Goal: Task Accomplishment & Management: Use online tool/utility

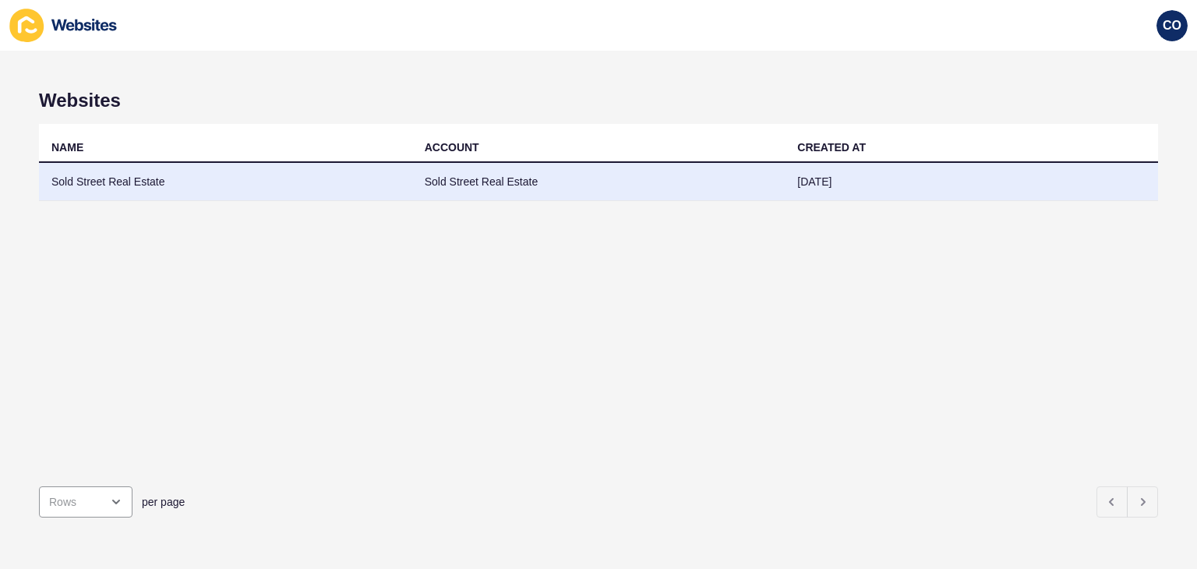
click at [136, 187] on td "Sold Street Real Estate" at bounding box center [225, 182] width 373 height 38
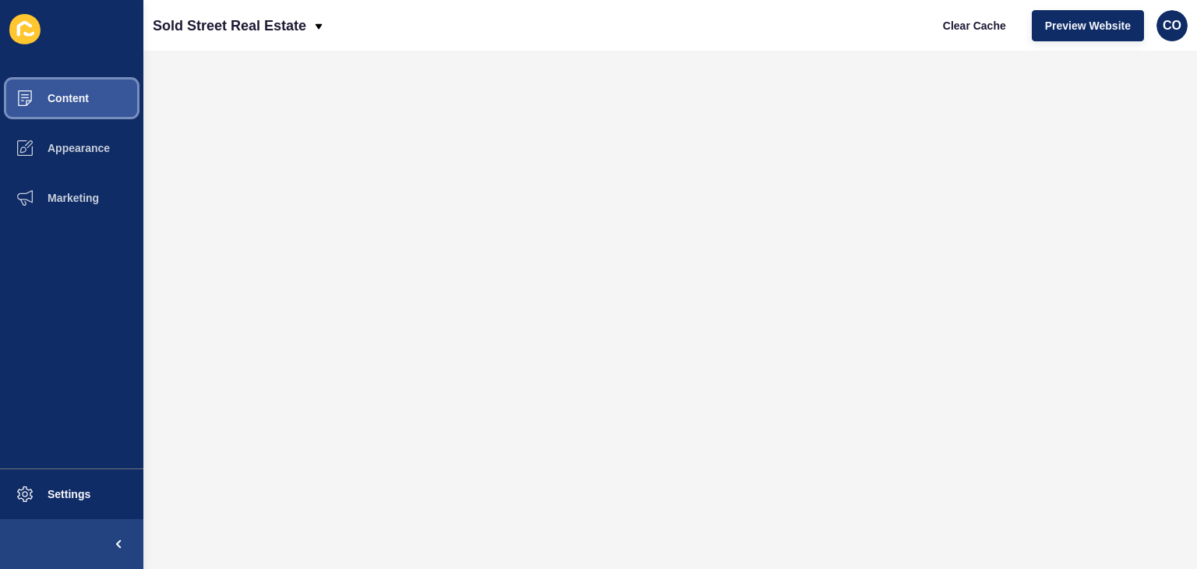
click at [102, 100] on button "Content" at bounding box center [71, 98] width 143 height 50
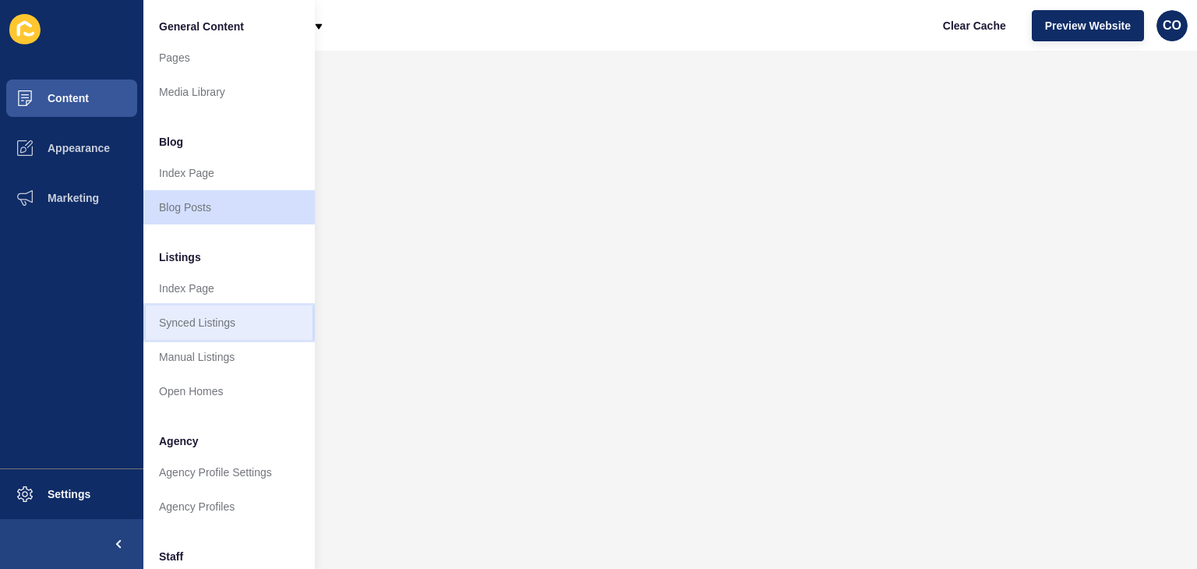
click at [209, 316] on link "Synced Listings" at bounding box center [228, 322] width 171 height 34
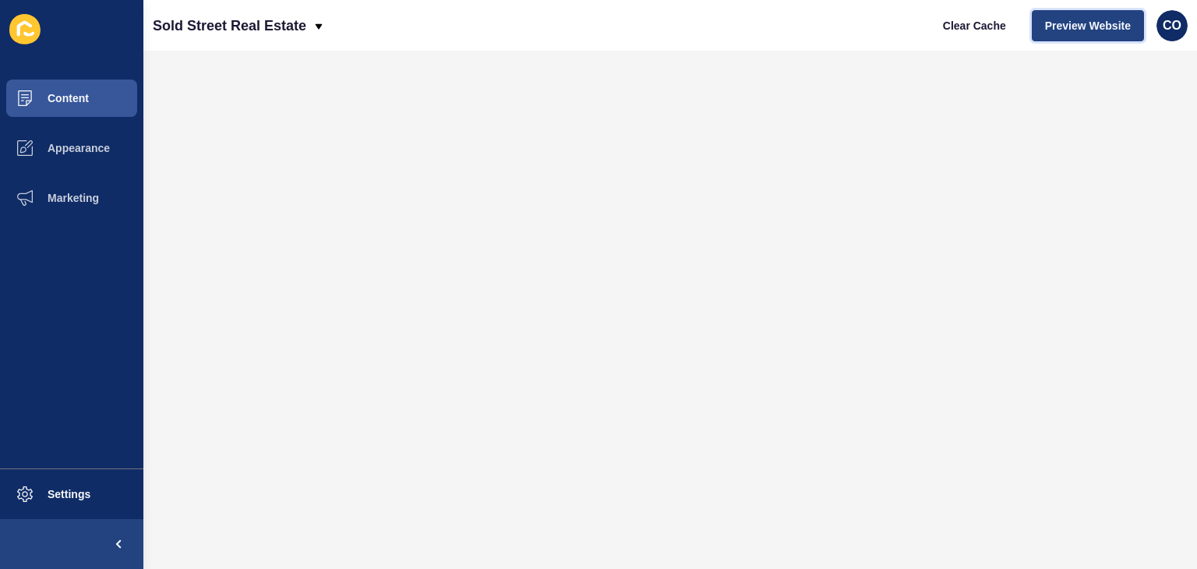
click at [1064, 24] on span "Preview Website" at bounding box center [1088, 26] width 86 height 16
click at [90, 101] on button "Content" at bounding box center [71, 98] width 143 height 50
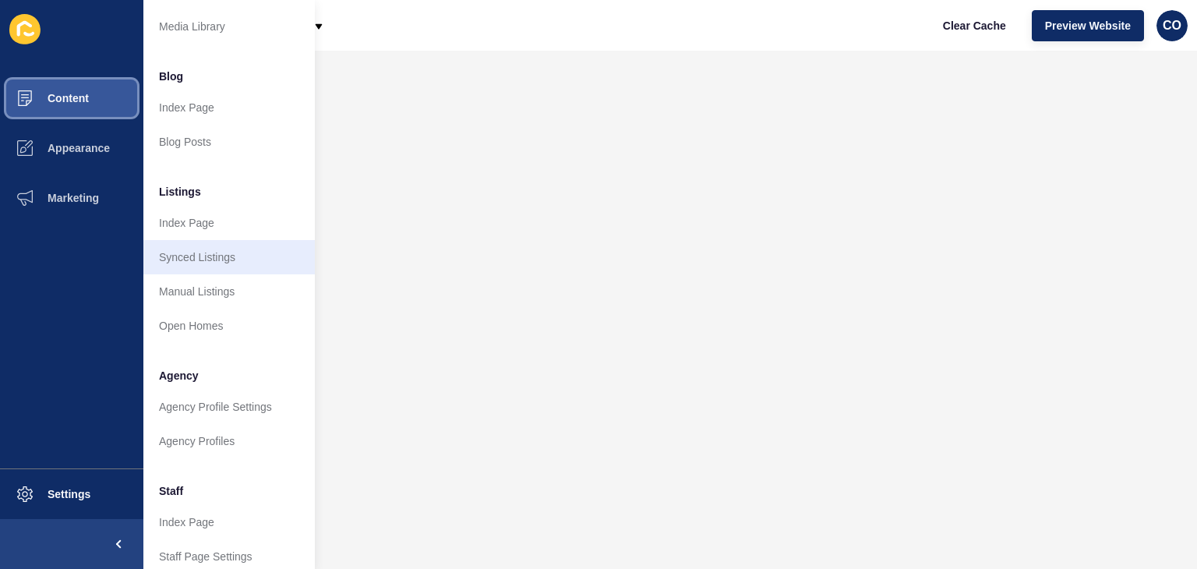
scroll to position [234, 0]
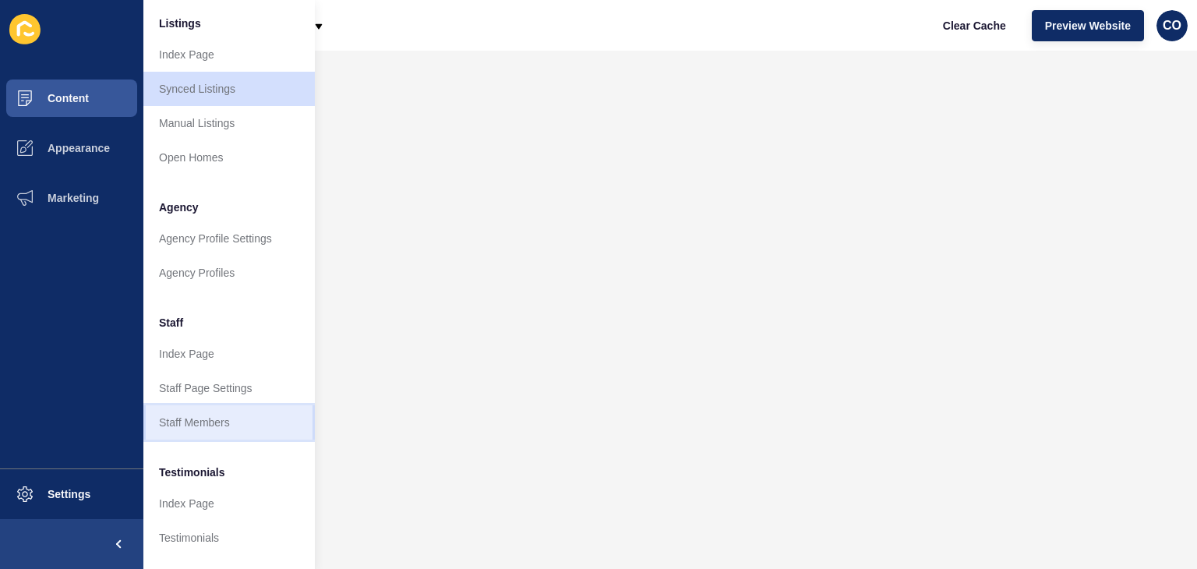
click at [218, 420] on link "Staff Members" at bounding box center [228, 422] width 171 height 34
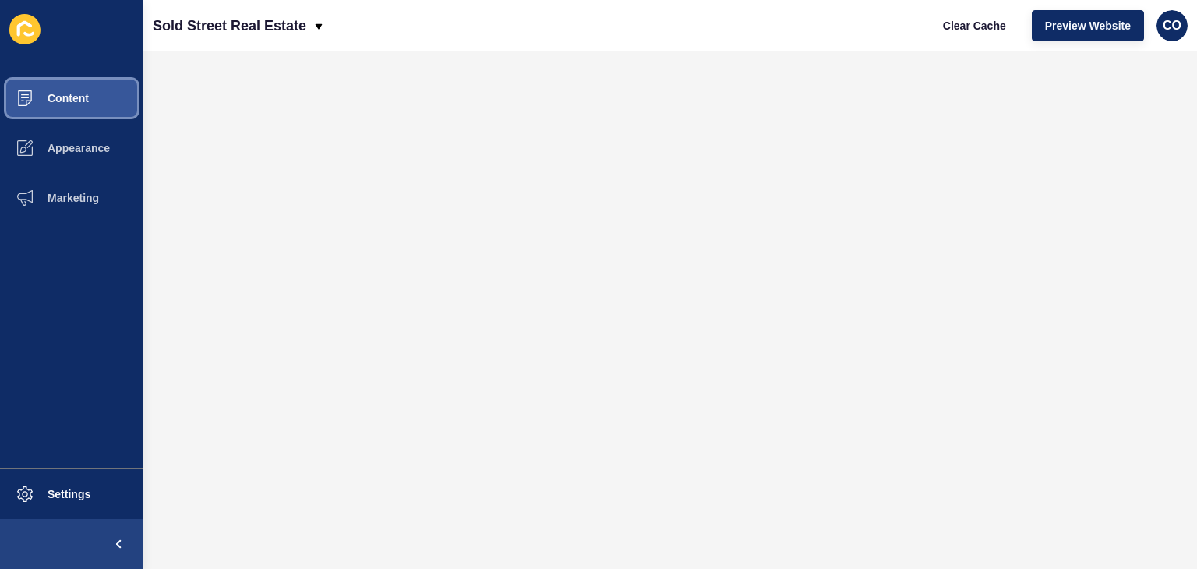
click at [88, 102] on span "Content" at bounding box center [43, 98] width 91 height 12
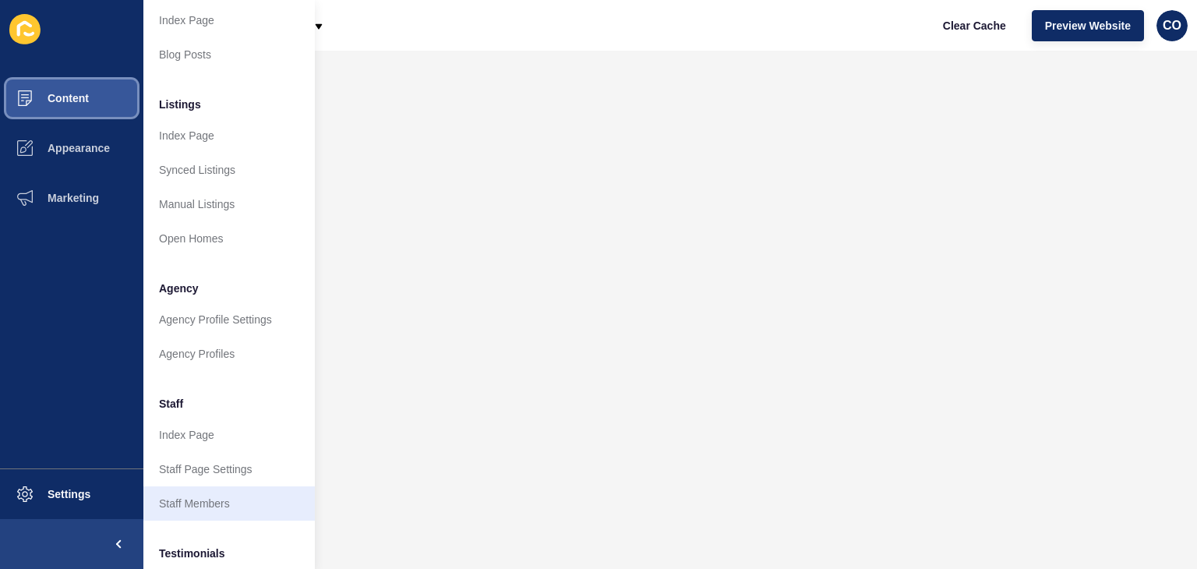
scroll to position [156, 0]
click at [219, 503] on link "Staff Members" at bounding box center [228, 500] width 171 height 34
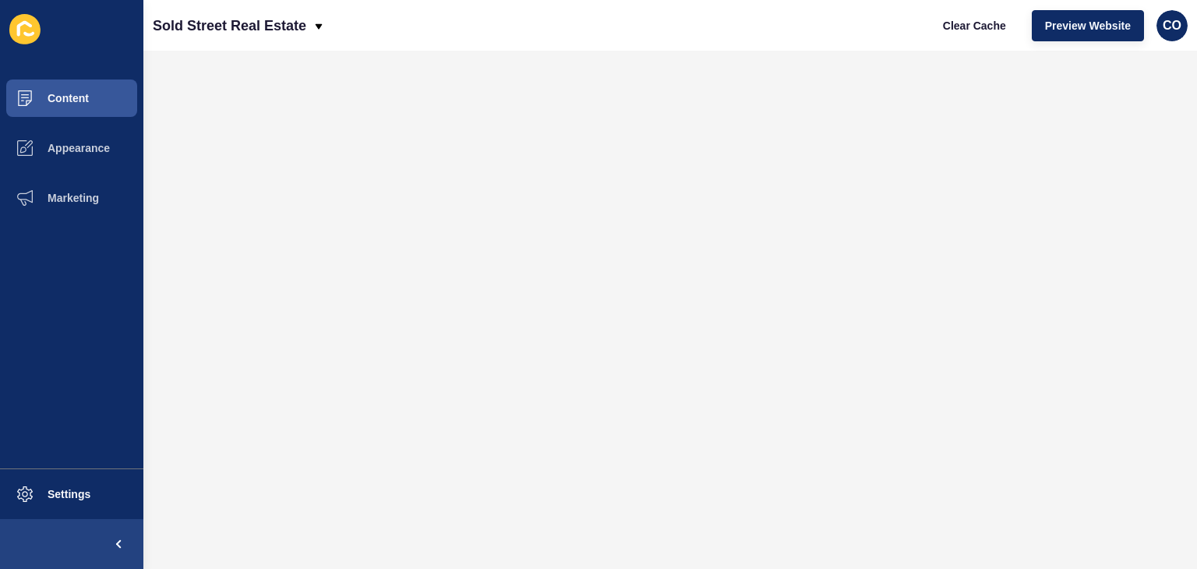
scroll to position [0, 0]
click at [62, 102] on span "Content" at bounding box center [43, 98] width 91 height 12
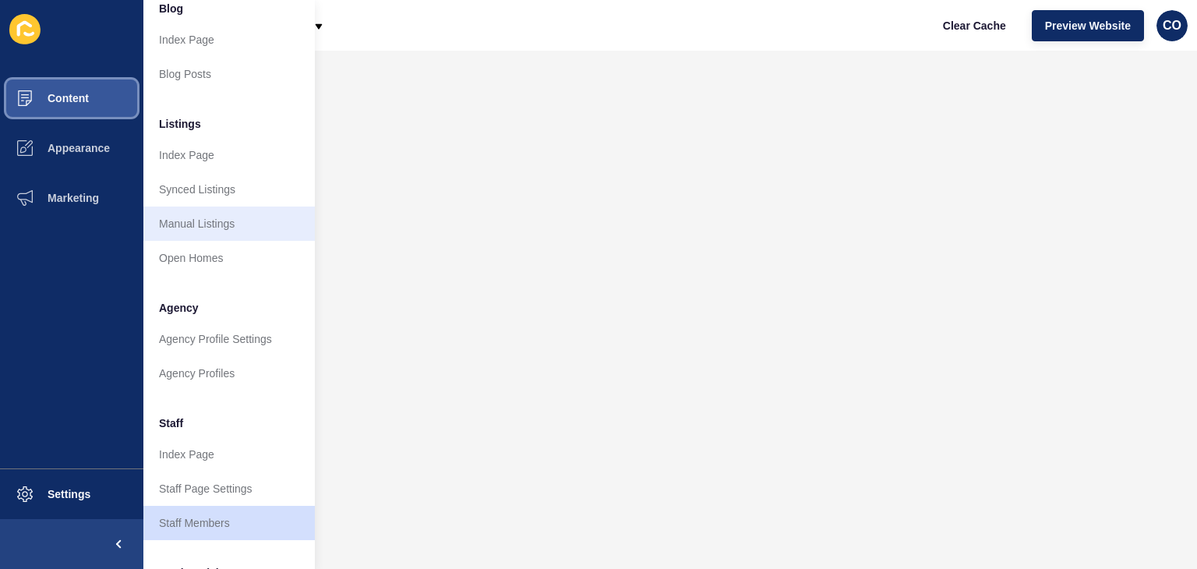
scroll to position [156, 0]
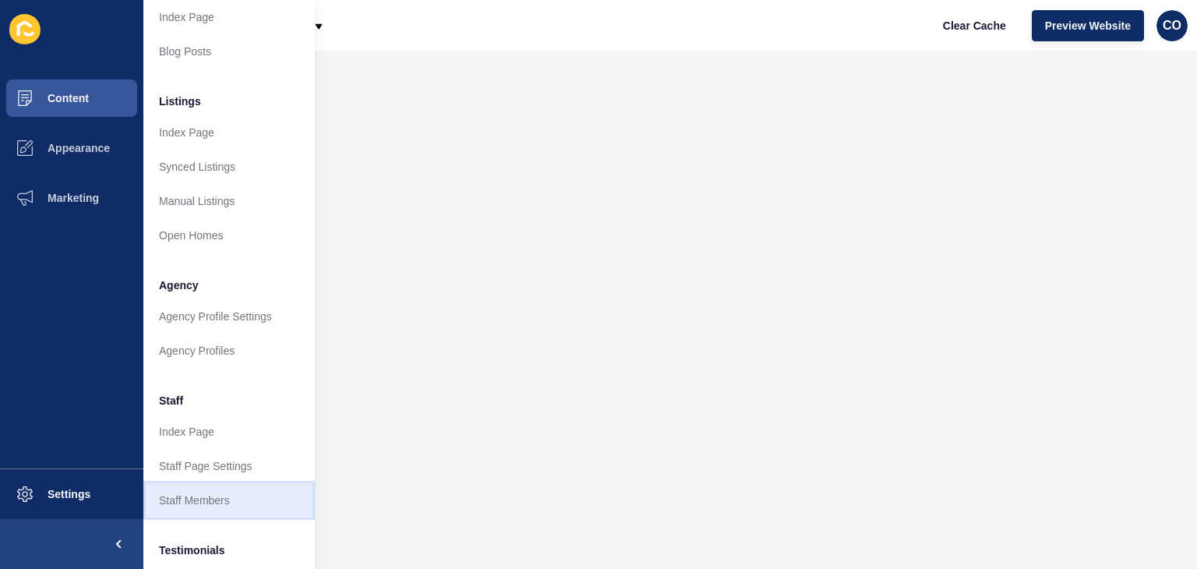
click at [182, 503] on link "Staff Members" at bounding box center [228, 500] width 171 height 34
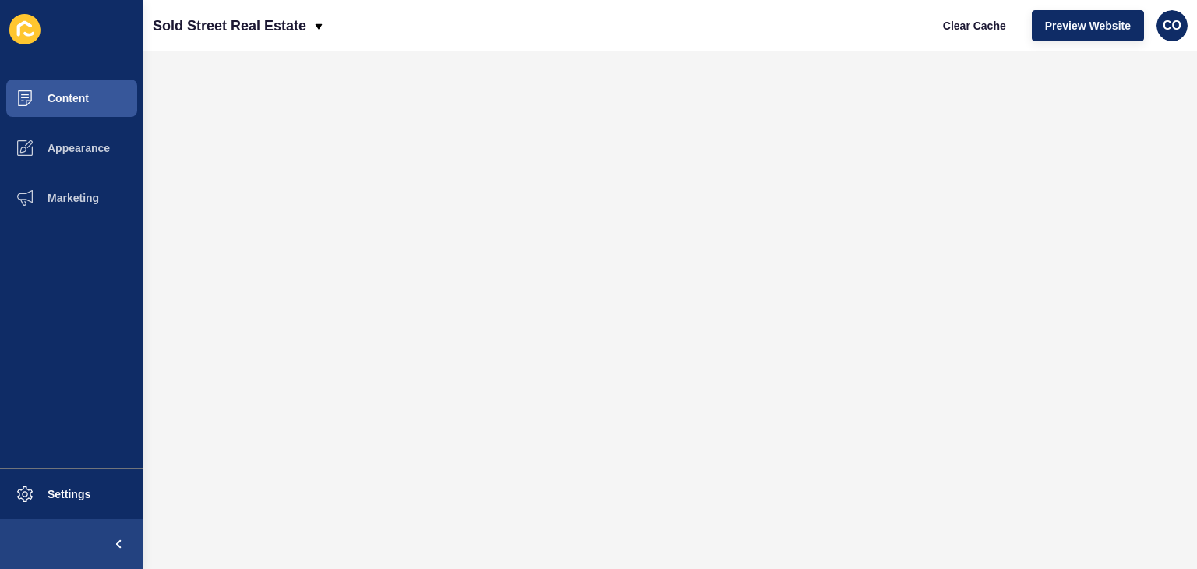
scroll to position [0, 0]
click at [87, 104] on span "Content" at bounding box center [43, 98] width 91 height 12
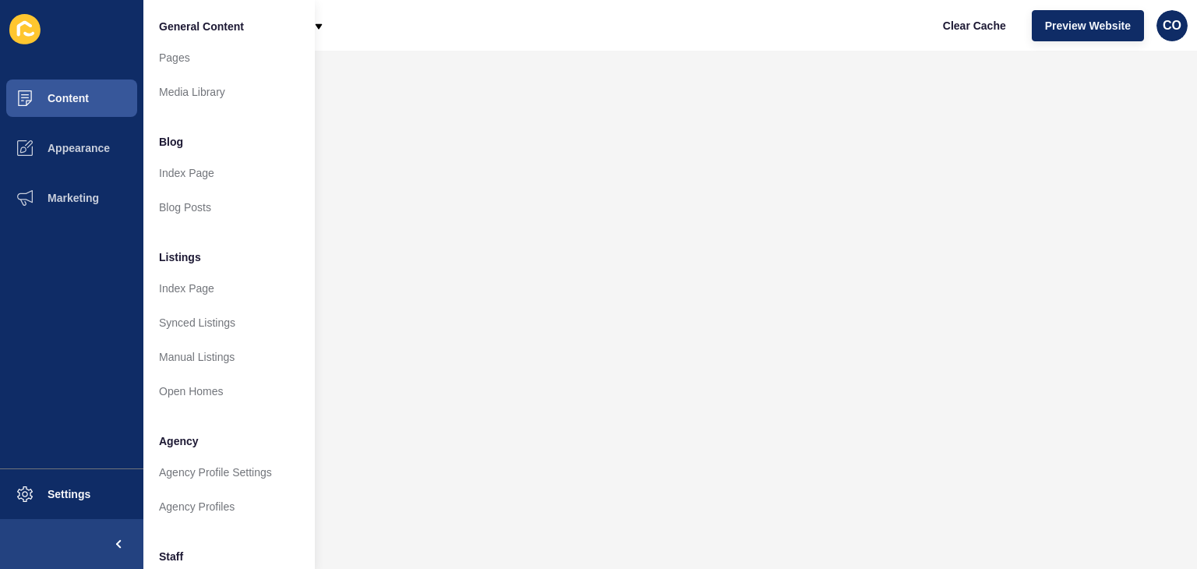
click at [599, 35] on div "Sold Street Real Estate Clear Cache Preview Website CO" at bounding box center [669, 25] width 1053 height 51
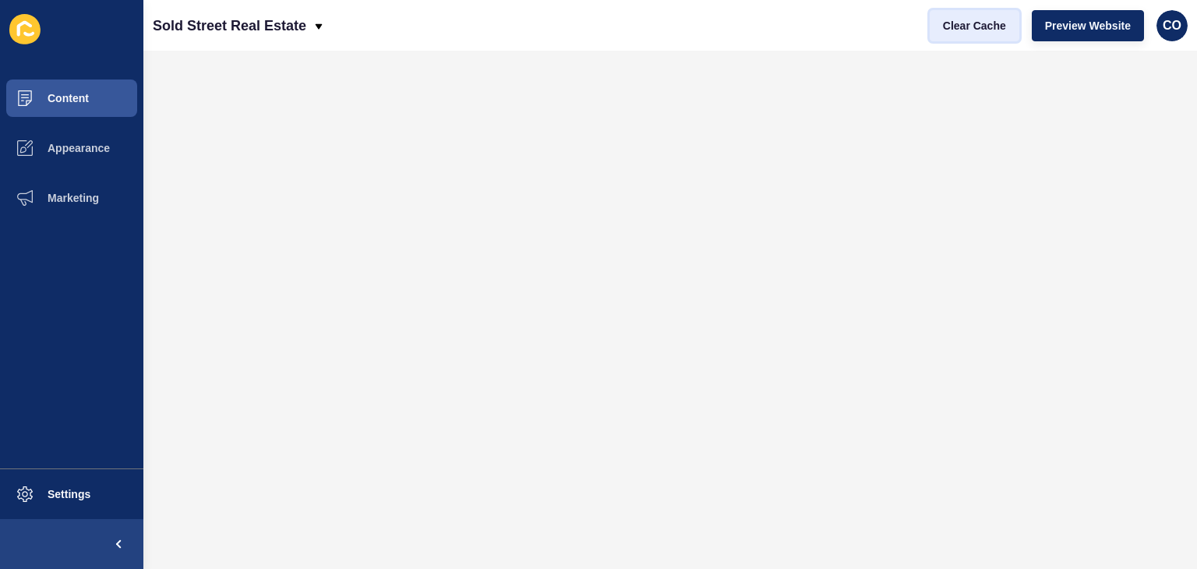
click at [972, 26] on span "Clear Cache" at bounding box center [974, 26] width 63 height 16
click at [825, 35] on div "Sold Street Real Estate Clear Cache Preview Website CO" at bounding box center [669, 25] width 1053 height 51
click at [979, 32] on span "Clear Cache" at bounding box center [974, 26] width 63 height 16
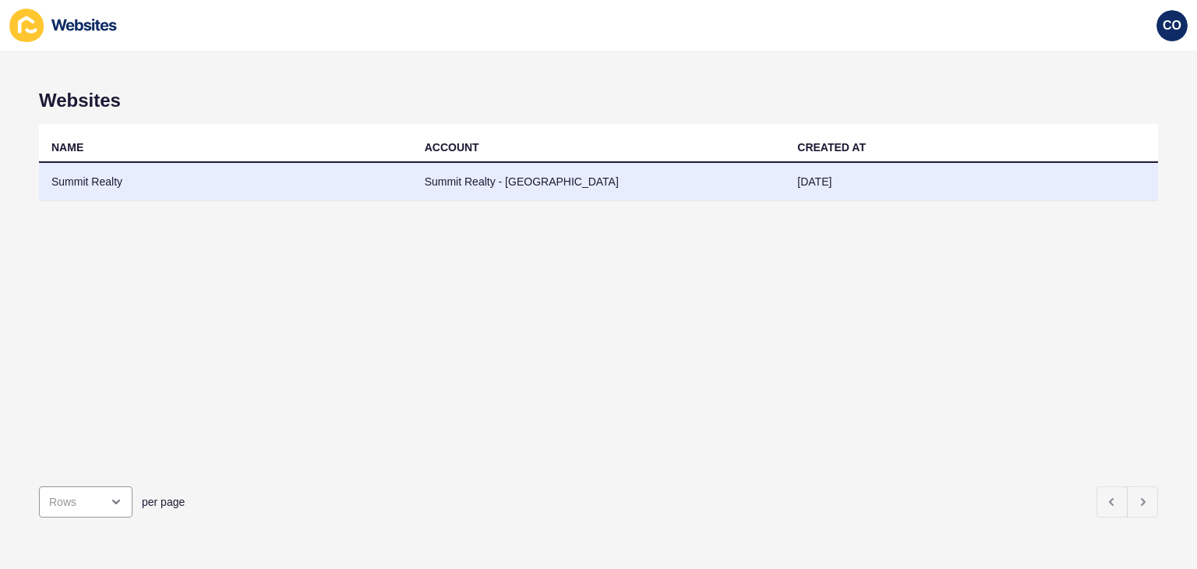
click at [97, 184] on td "Summit Realty" at bounding box center [225, 182] width 373 height 38
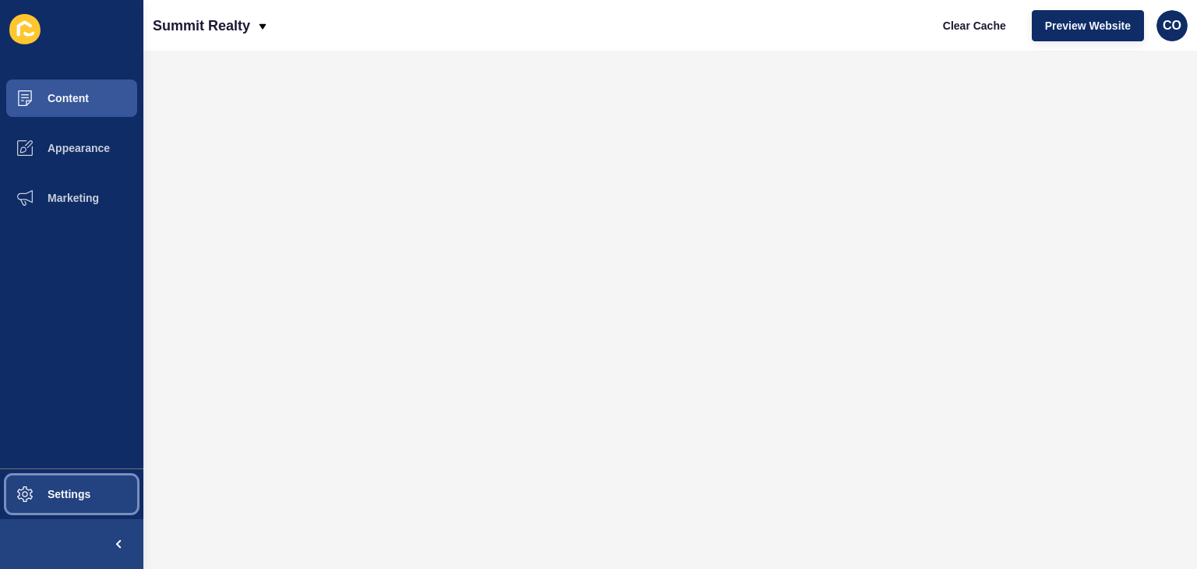
click at [76, 497] on span "Settings" at bounding box center [44, 494] width 93 height 12
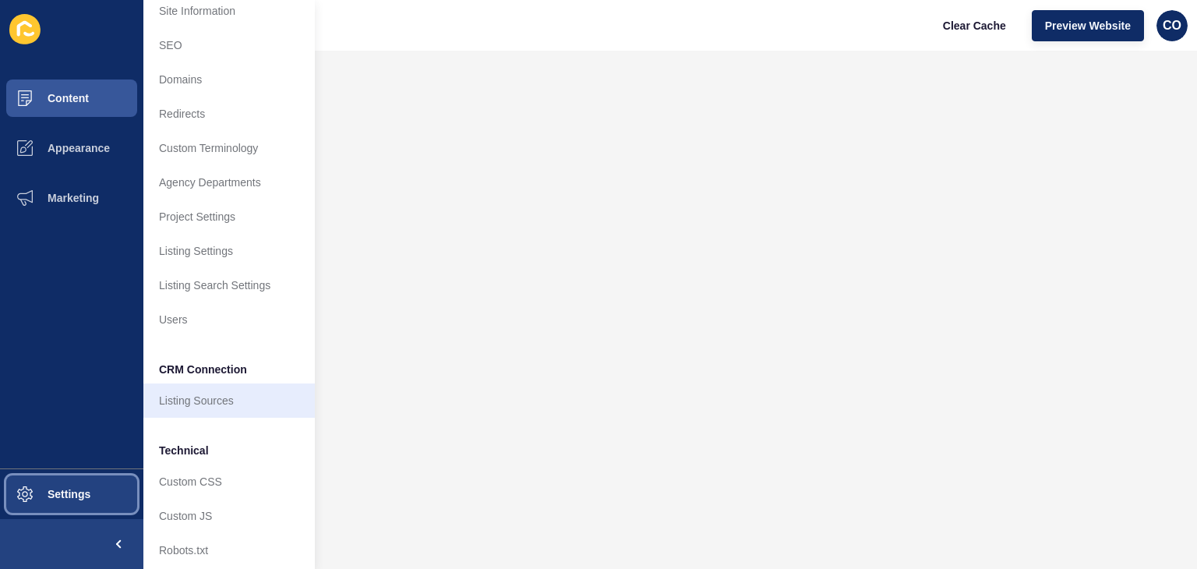
scroll to position [66, 0]
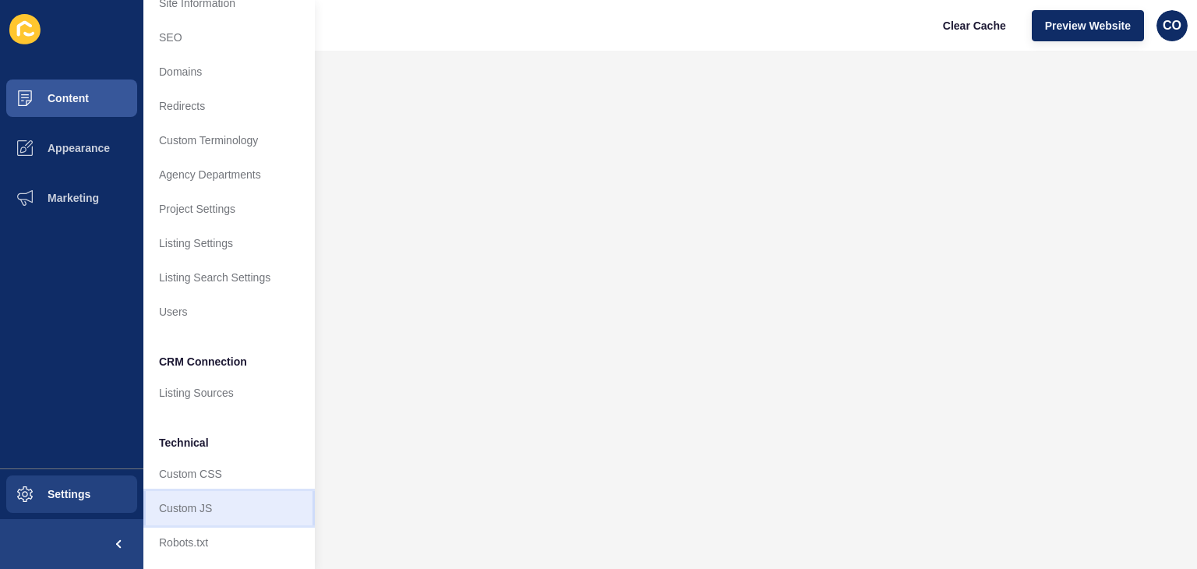
drag, startPoint x: 188, startPoint y: 490, endPoint x: 213, endPoint y: 492, distance: 25.0
click at [189, 491] on link "Custom JS" at bounding box center [228, 508] width 171 height 34
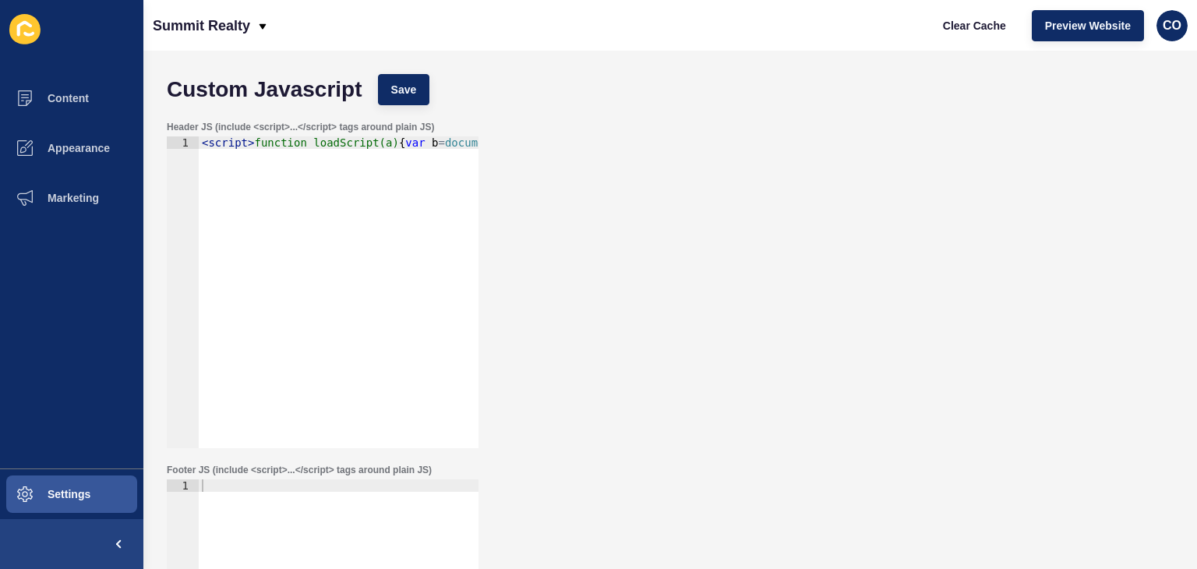
type textarea "<script>function loadScript(a){var b=document.getElementsByTagName("head")[0],c…"
click at [316, 142] on div "< script > function loadScript(a) { var b = document . getElementsByTagName ( "…" at bounding box center [1189, 298] width 1980 height 325
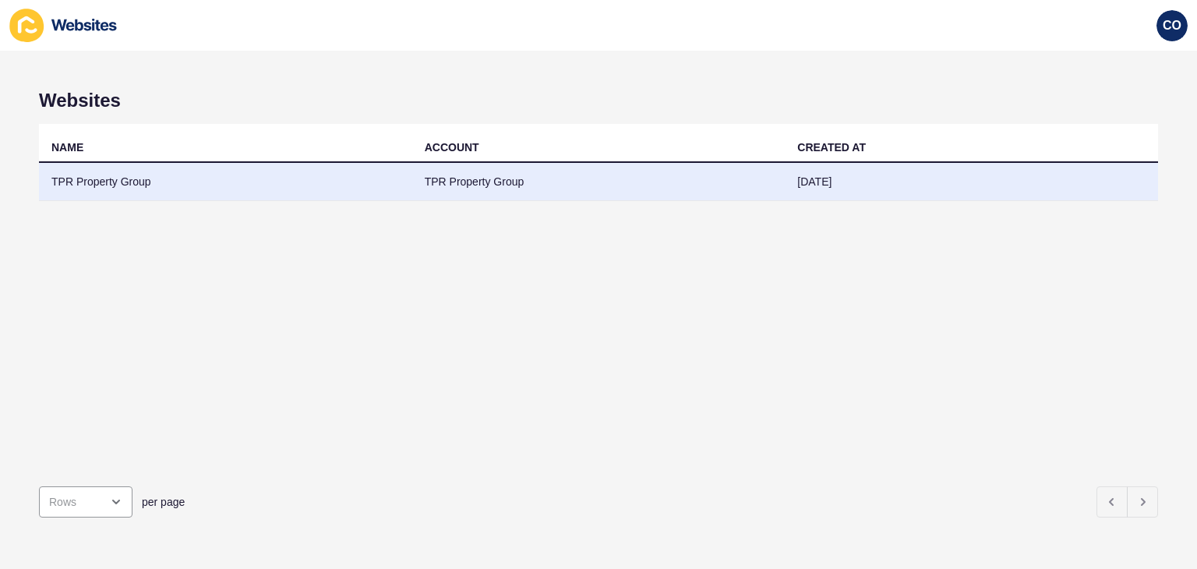
click at [91, 182] on td "TPR Property Group" at bounding box center [225, 182] width 373 height 38
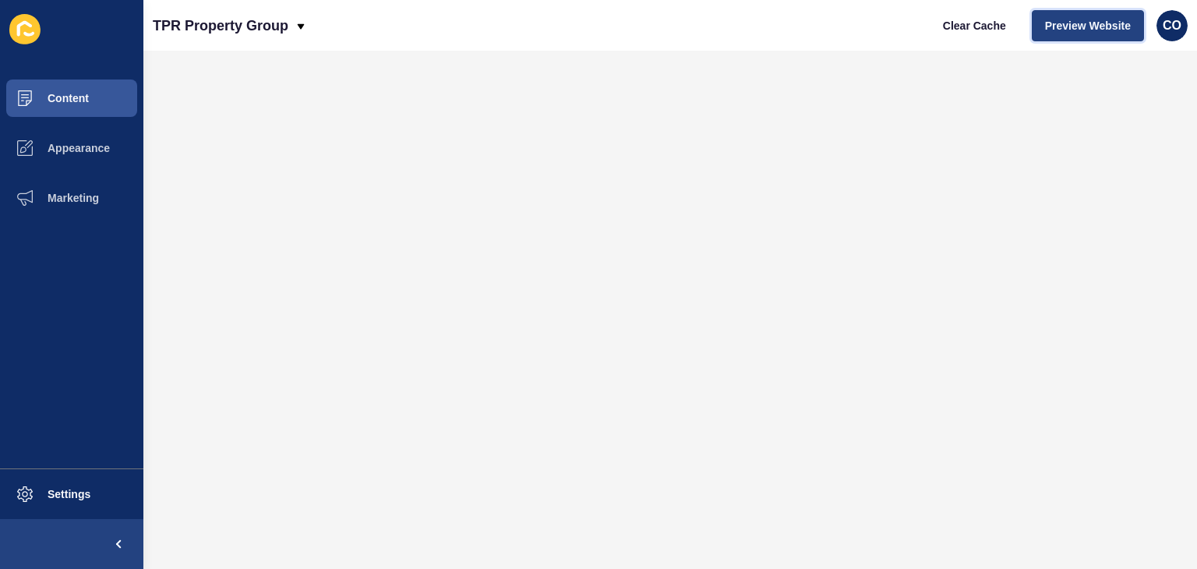
click at [1074, 29] on span "Preview Website" at bounding box center [1088, 26] width 86 height 16
click at [90, 99] on button "Content" at bounding box center [71, 98] width 143 height 50
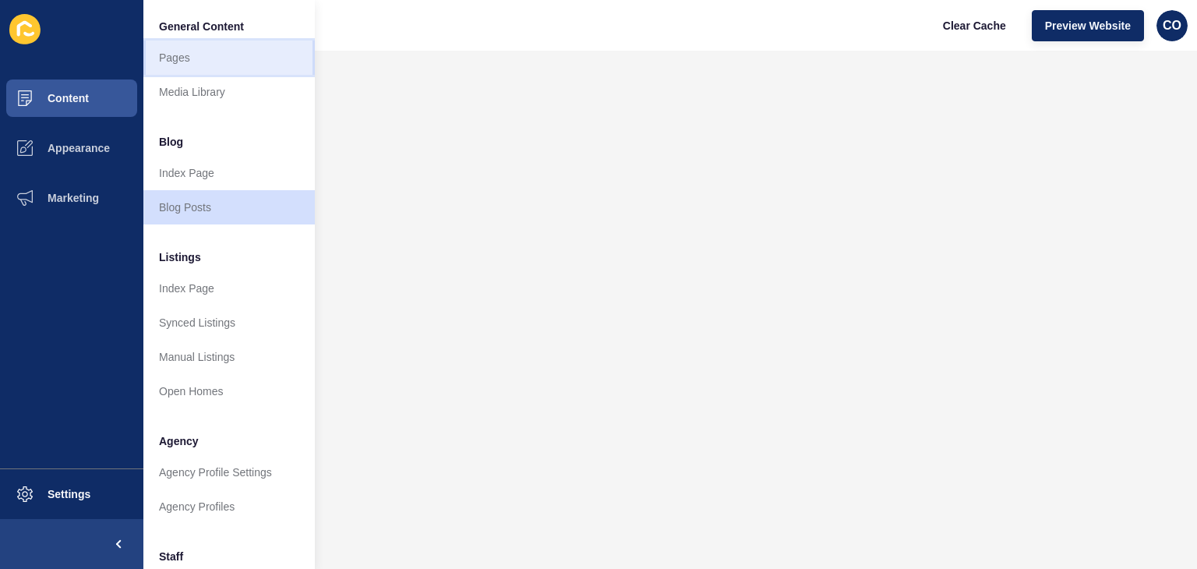
click at [181, 56] on link "Pages" at bounding box center [228, 58] width 171 height 34
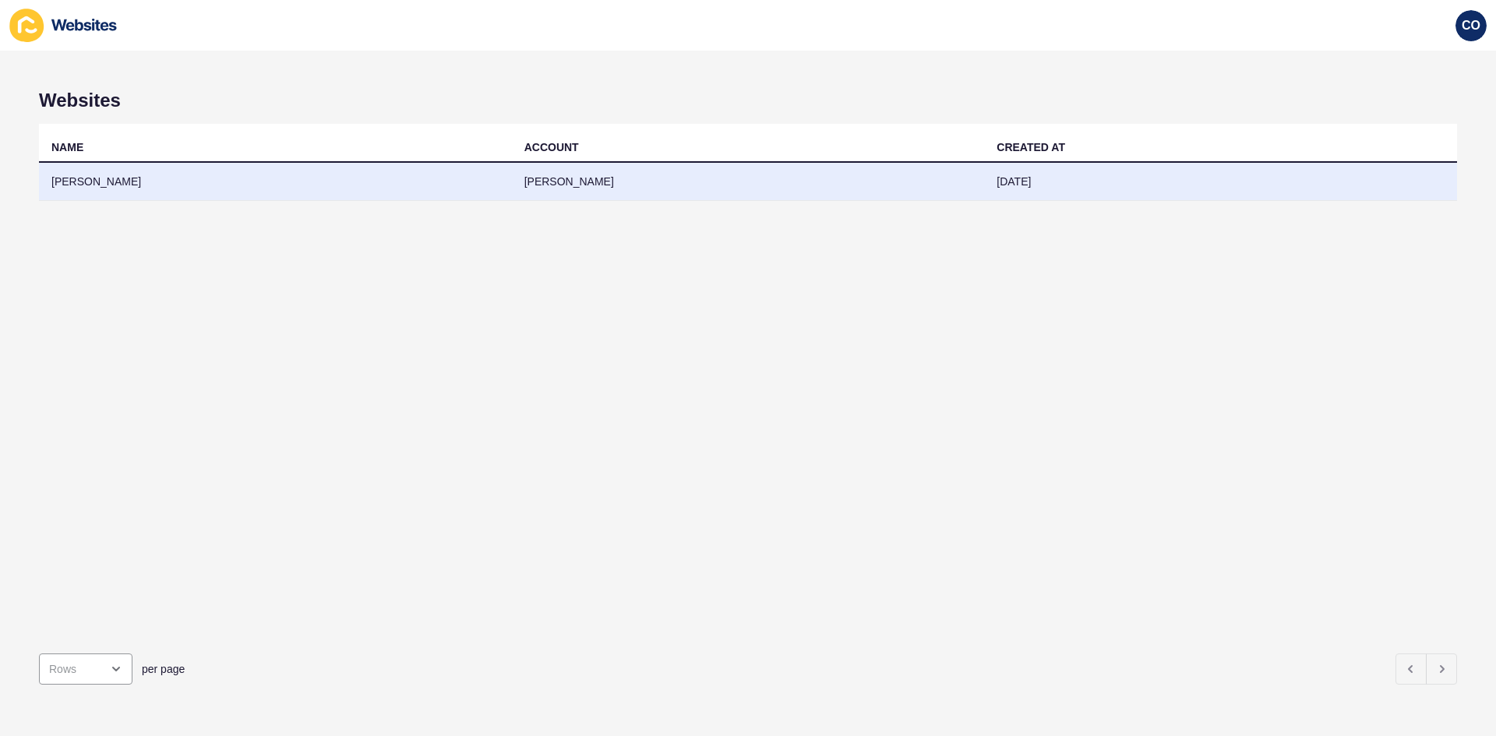
click at [110, 183] on td "[PERSON_NAME]" at bounding box center [275, 182] width 473 height 38
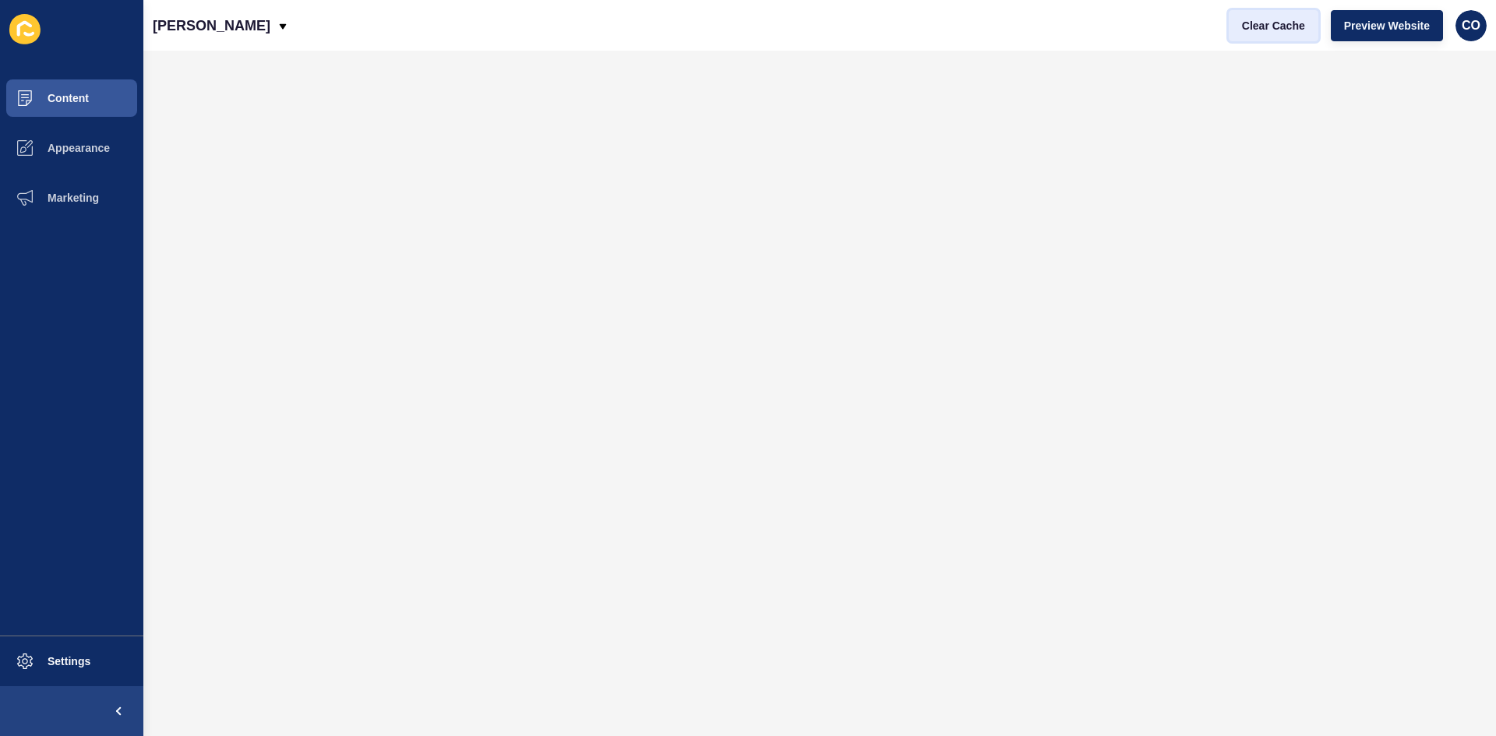
click at [1196, 27] on span "Clear Cache" at bounding box center [1273, 26] width 63 height 16
click at [1196, 27] on span "CO" at bounding box center [1471, 26] width 19 height 16
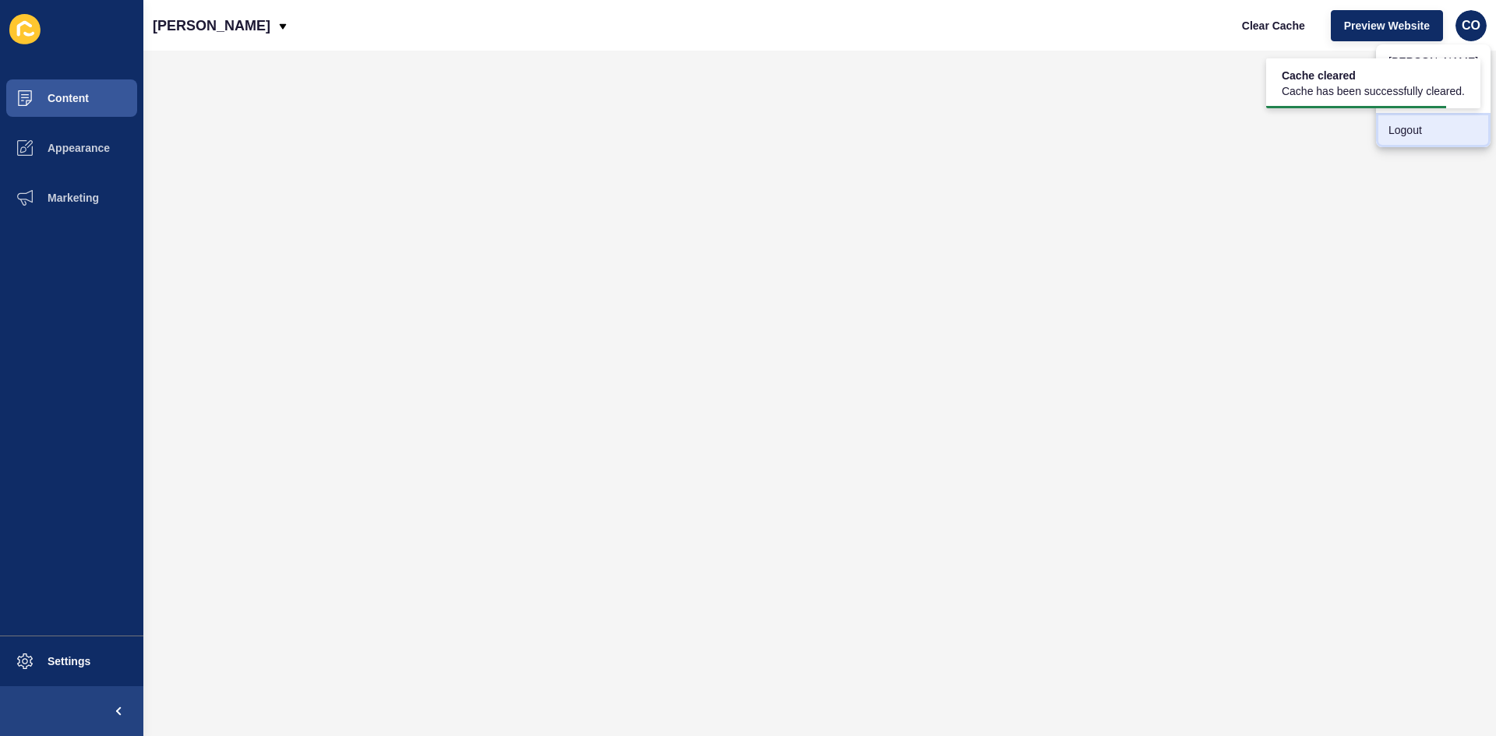
click at [1196, 129] on link "Logout" at bounding box center [1433, 130] width 115 height 34
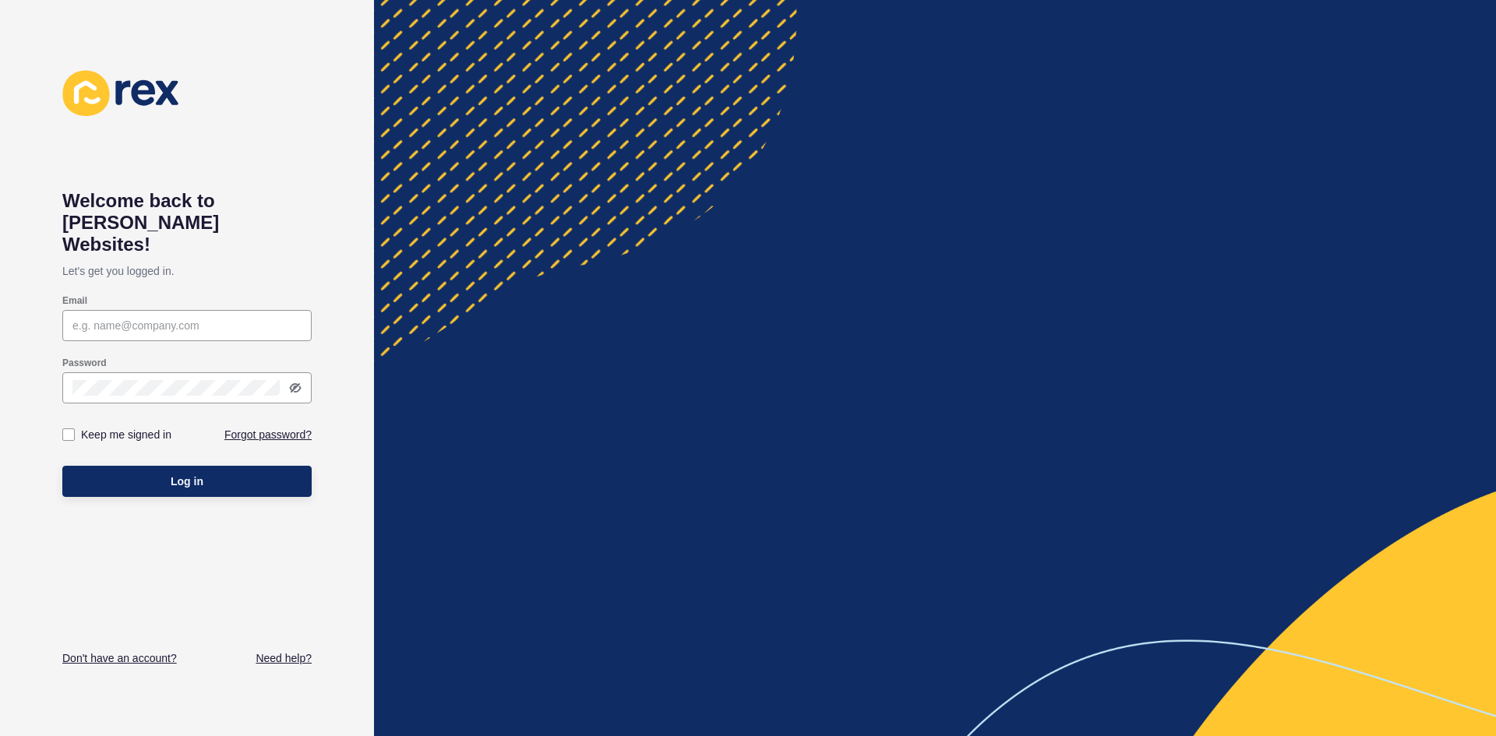
click at [171, 324] on div "Email" at bounding box center [186, 318] width 249 height 62
click at [182, 318] on input "Email" at bounding box center [186, 326] width 229 height 16
paste input "christian.oliveros@rexsoftware.com.au"
type input "christian.oliveros@rexsoftware.com.au"
drag, startPoint x: 182, startPoint y: 463, endPoint x: 345, endPoint y: 474, distance: 163.2
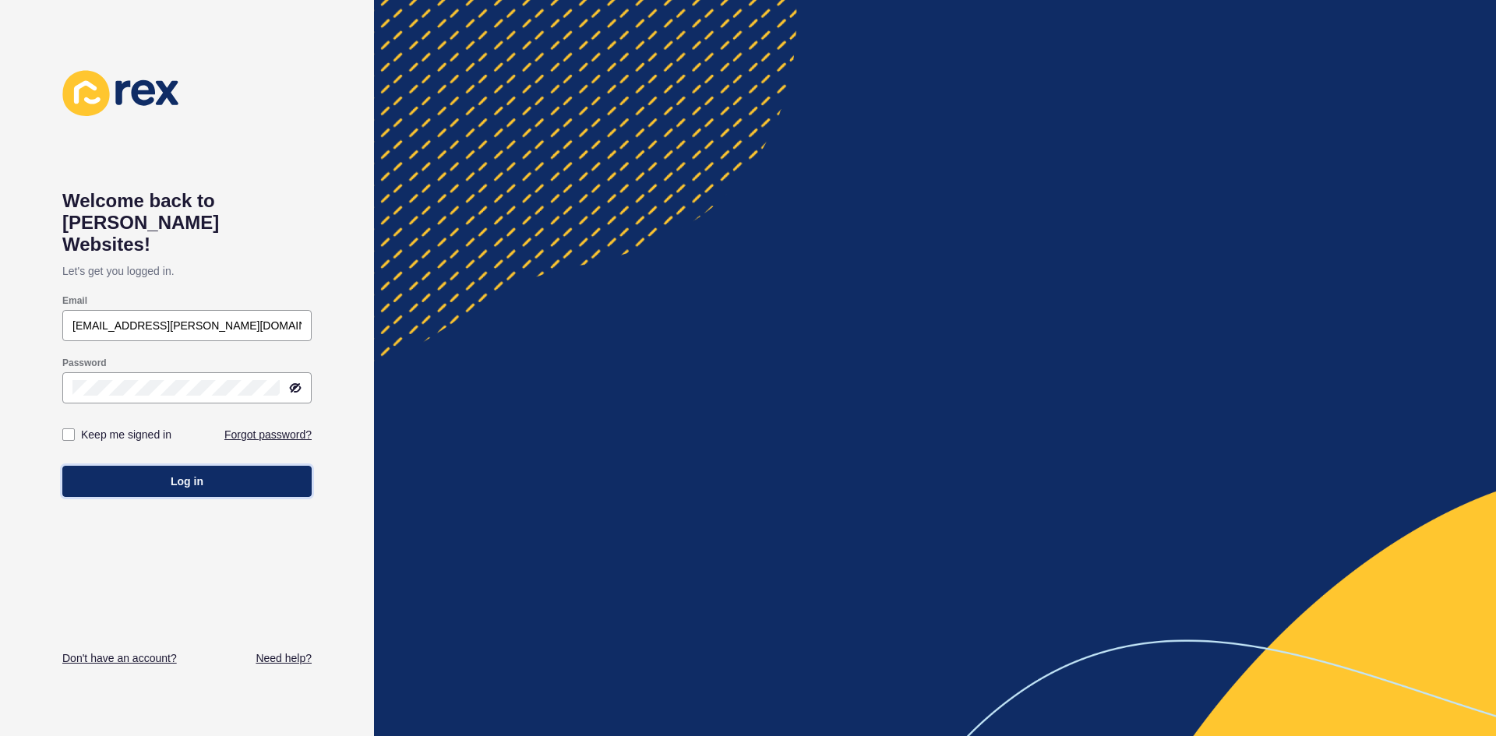
click at [185, 474] on span "Log in" at bounding box center [187, 482] width 33 height 16
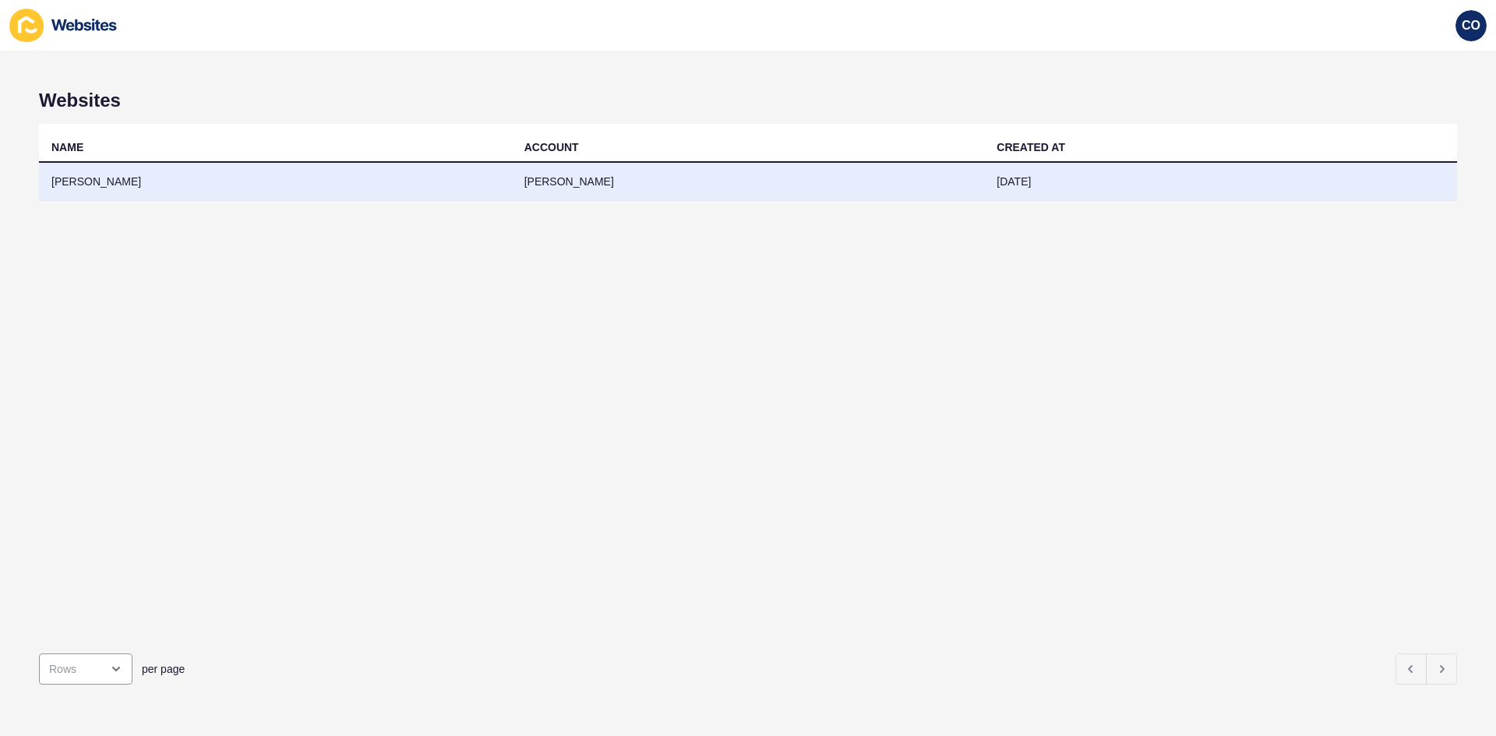
click at [97, 183] on td "Richard Brosnan" at bounding box center [275, 182] width 473 height 38
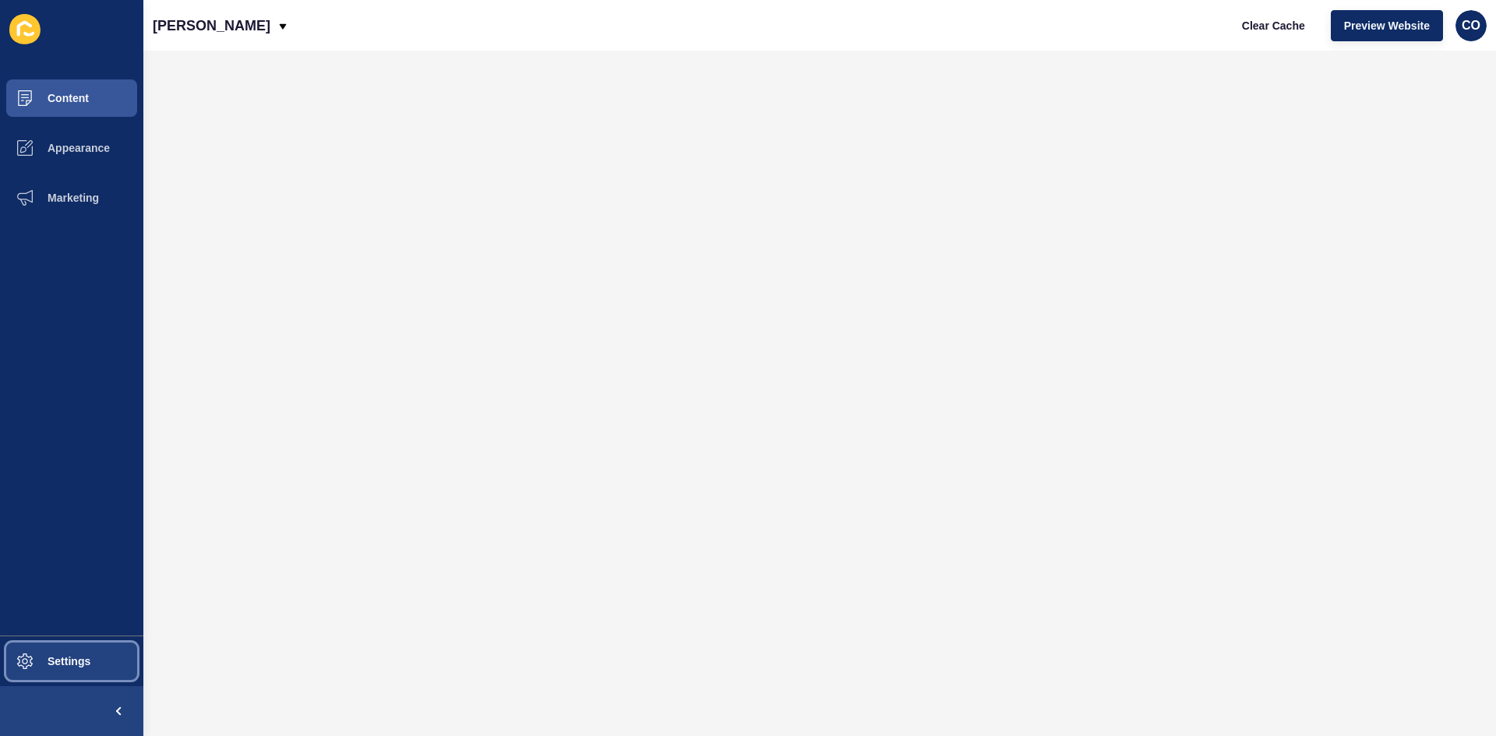
click at [101, 568] on button "Settings" at bounding box center [71, 662] width 143 height 50
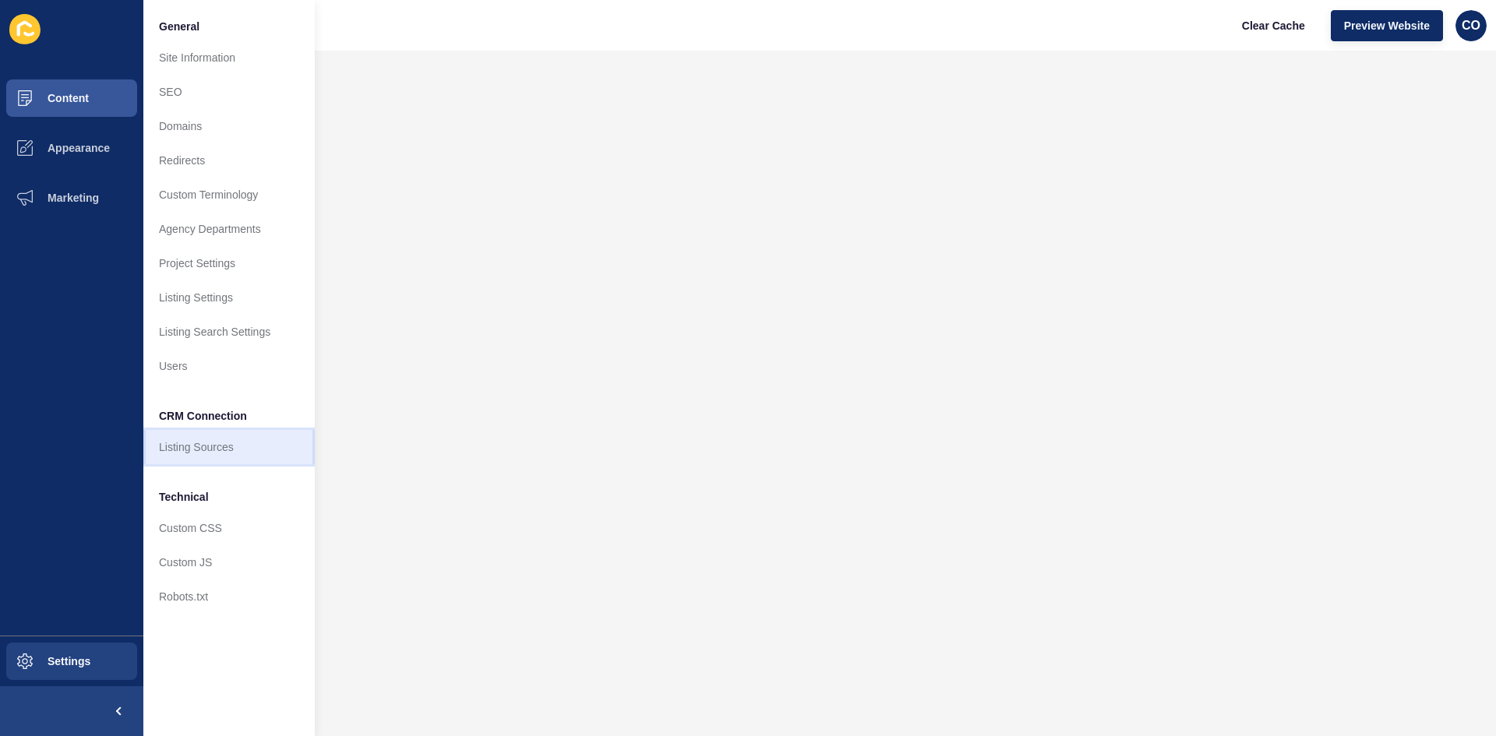
click at [227, 446] on link "Listing Sources" at bounding box center [228, 447] width 171 height 34
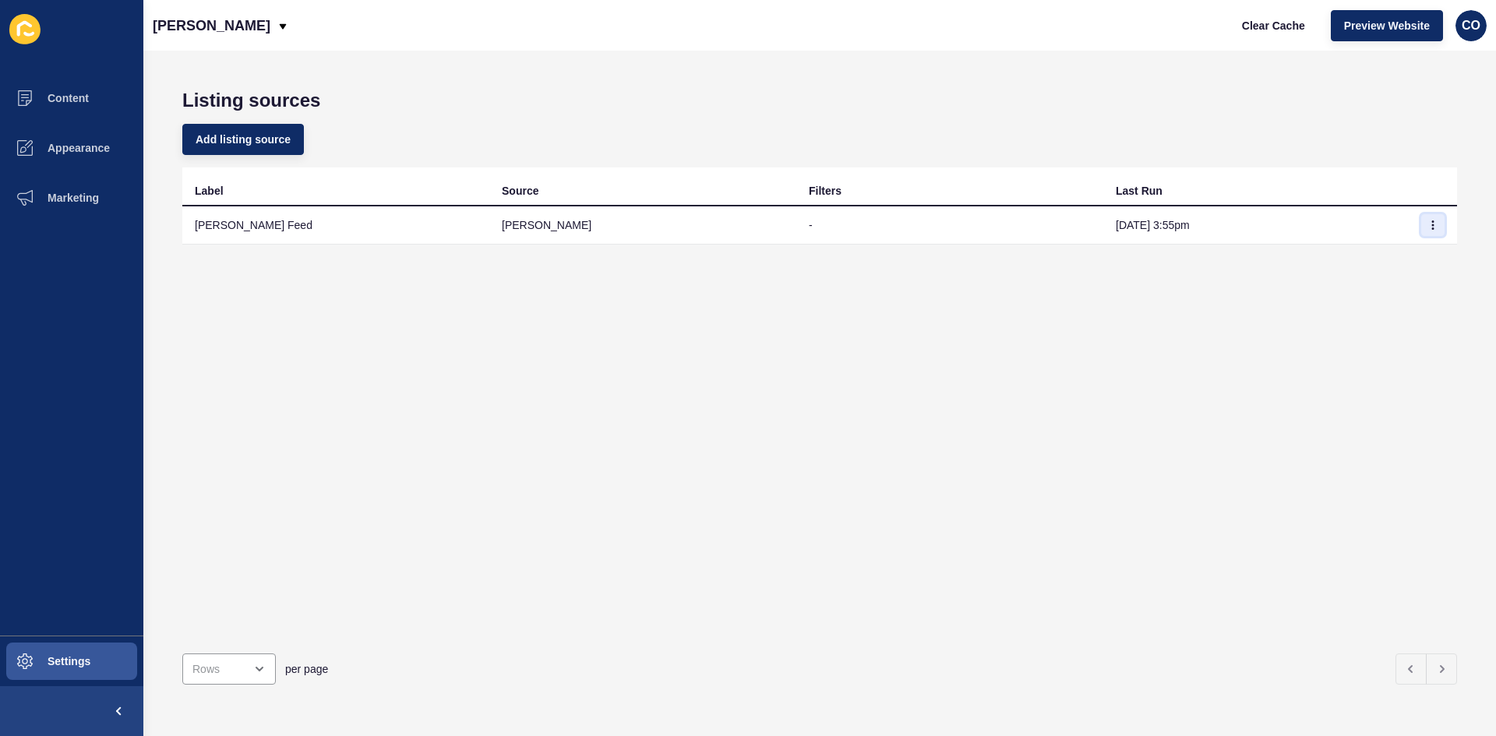
click at [1196, 224] on icon "button" at bounding box center [1433, 225] width 1 height 8
click at [1196, 258] on link "Sync now" at bounding box center [1378, 256] width 109 height 34
click at [1427, 227] on button "button" at bounding box center [1432, 225] width 23 height 22
click at [1371, 256] on link "Sync now" at bounding box center [1378, 256] width 109 height 34
click at [1268, 26] on span "Clear Cache" at bounding box center [1273, 26] width 63 height 16
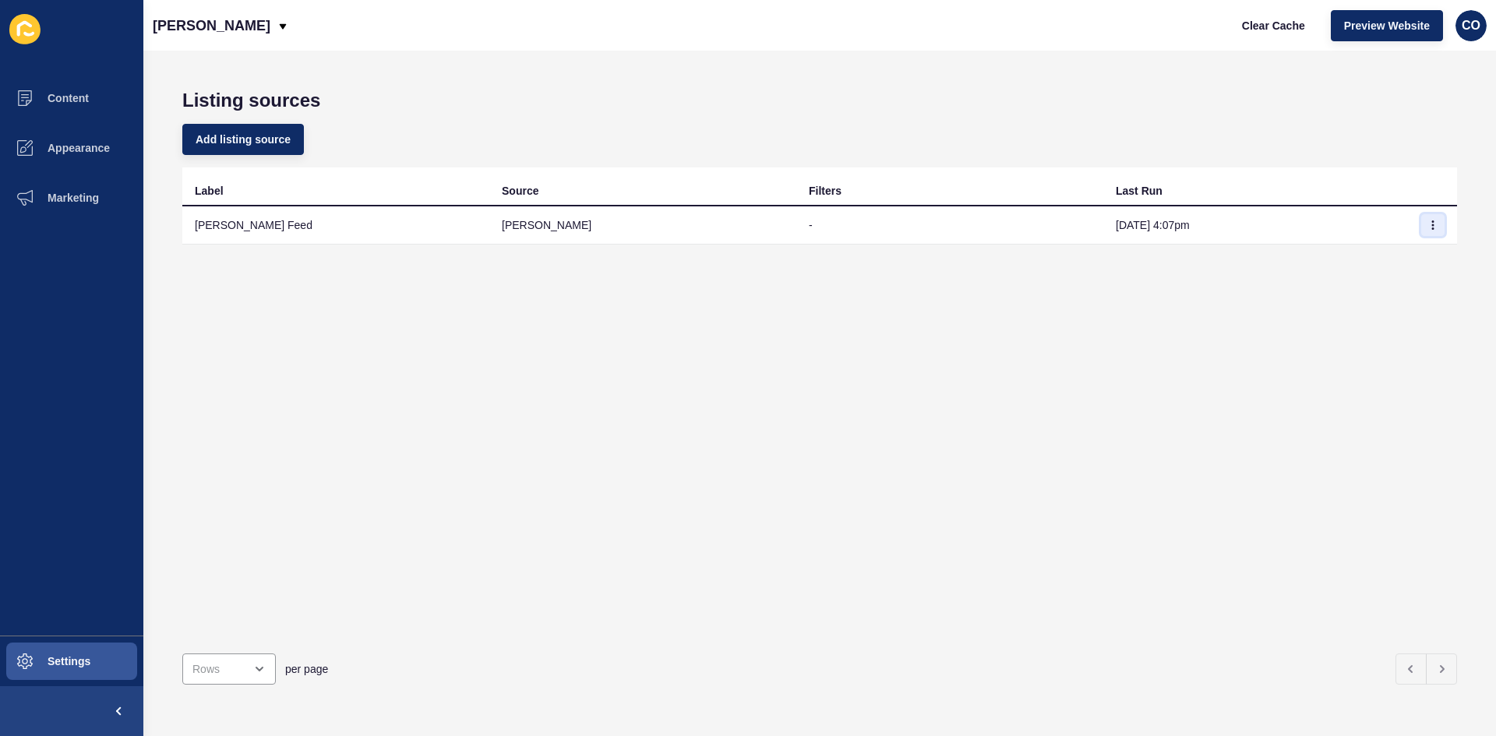
click at [1428, 222] on icon "button" at bounding box center [1432, 224] width 9 height 9
click at [1363, 256] on link "Sync now" at bounding box center [1378, 256] width 109 height 34
